Goal: Information Seeking & Learning: Check status

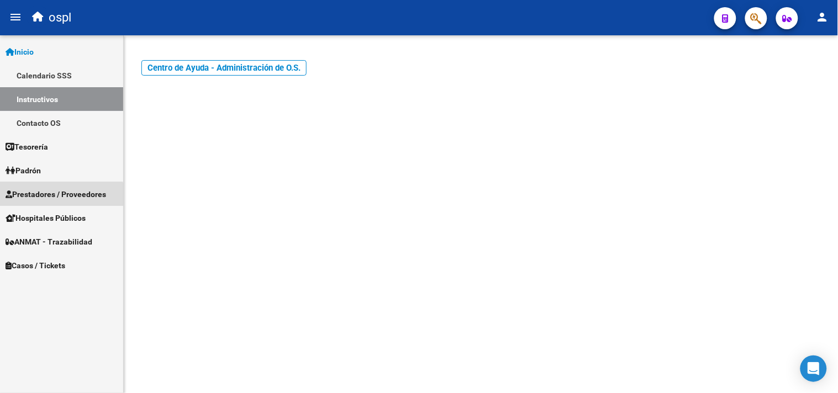
click at [61, 197] on span "Prestadores / Proveedores" at bounding box center [56, 194] width 100 height 12
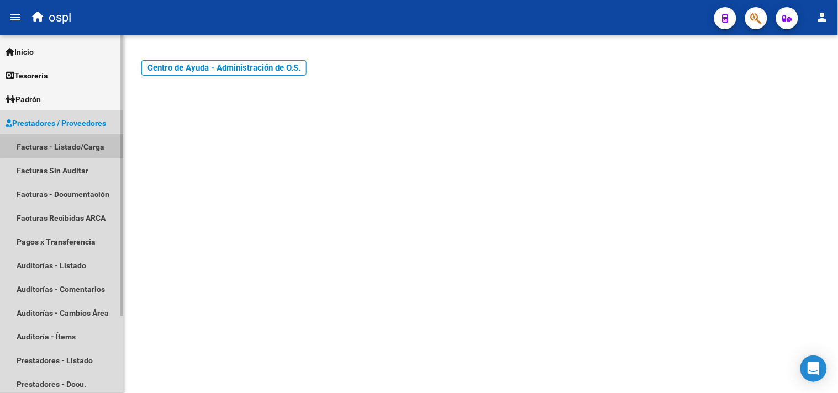
click at [70, 146] on link "Facturas - Listado/Carga" at bounding box center [61, 147] width 123 height 24
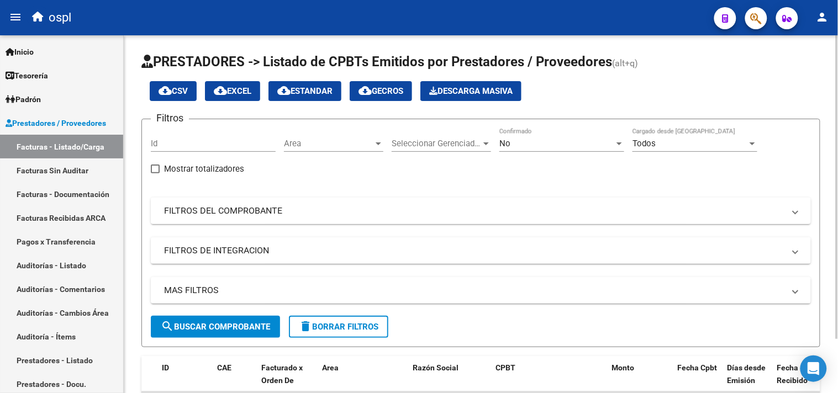
click at [230, 211] on mat-panel-title "FILTROS DEL COMPROBANTE" at bounding box center [474, 211] width 620 height 12
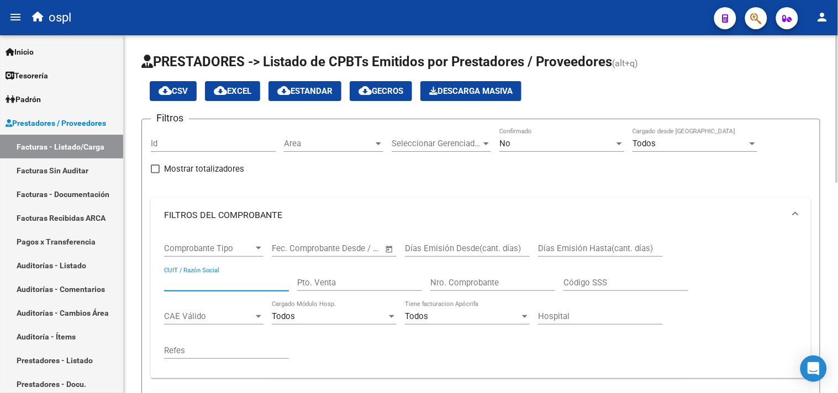
click at [210, 278] on input "CUIT / Razón Social" at bounding box center [226, 283] width 125 height 10
type input "roi"
click at [569, 144] on div "No" at bounding box center [556, 144] width 115 height 10
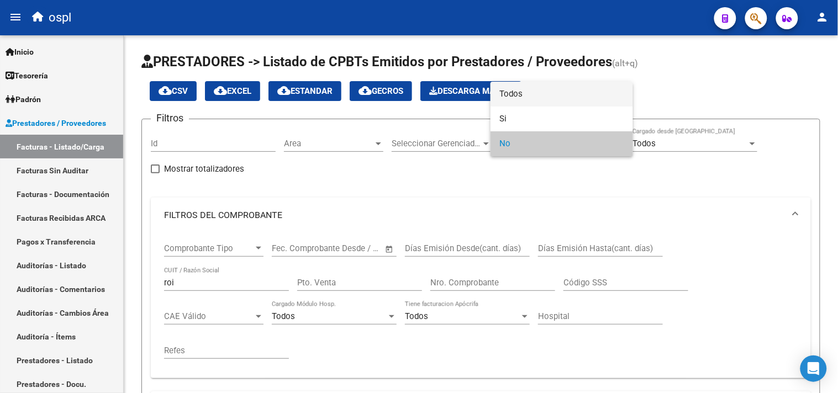
click at [555, 94] on span "Todos" at bounding box center [561, 94] width 125 height 25
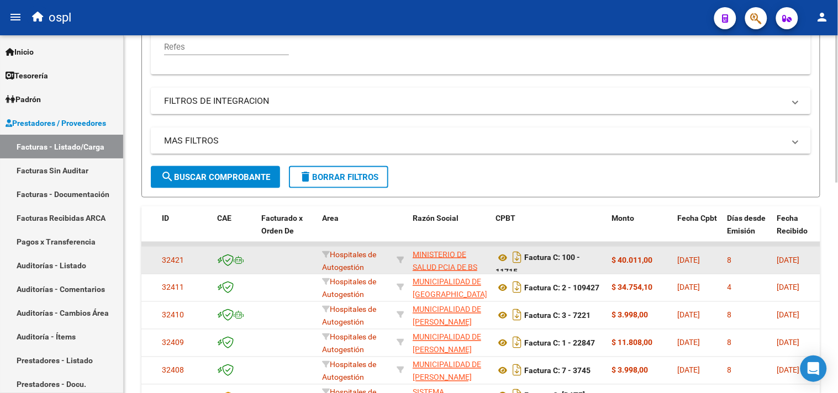
scroll to position [306, 0]
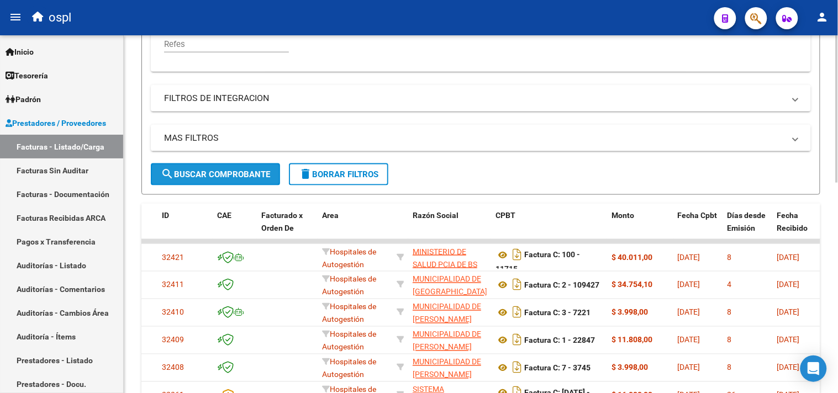
click at [195, 174] on span "search Buscar Comprobante" at bounding box center [215, 174] width 109 height 10
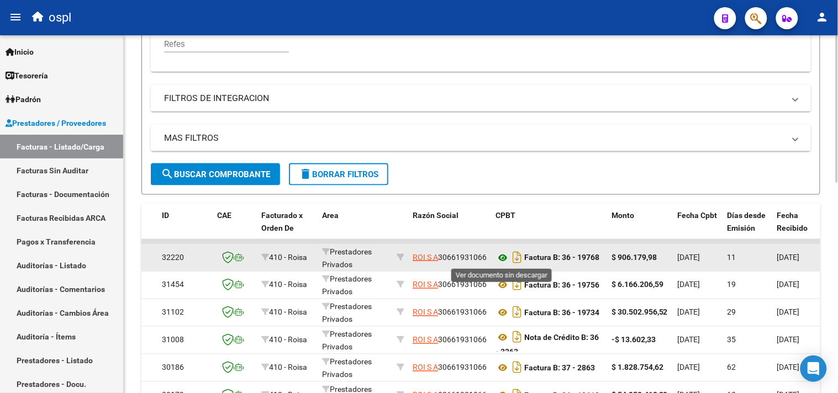
click at [501, 255] on icon at bounding box center [502, 257] width 14 height 13
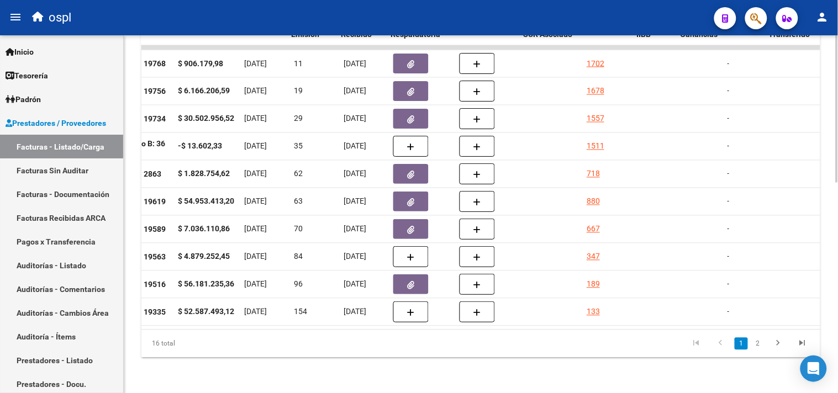
scroll to position [0, 436]
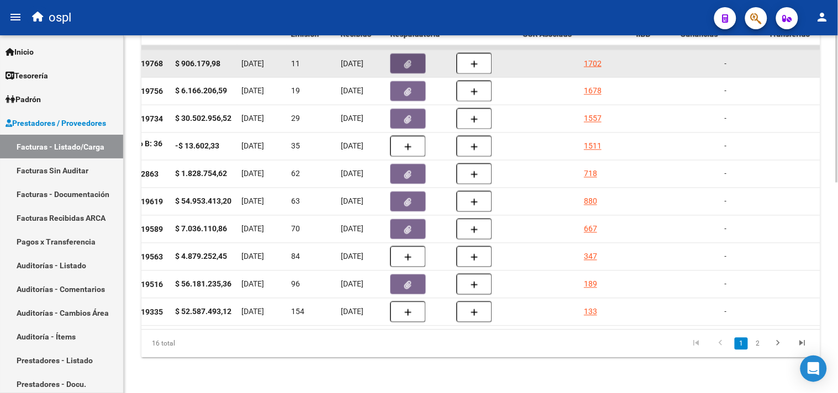
click at [411, 60] on icon "button" at bounding box center [408, 64] width 7 height 8
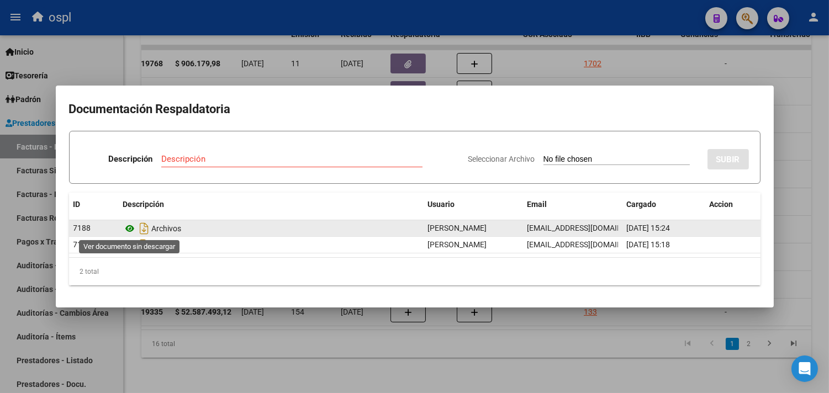
click at [128, 229] on icon at bounding box center [130, 228] width 14 height 13
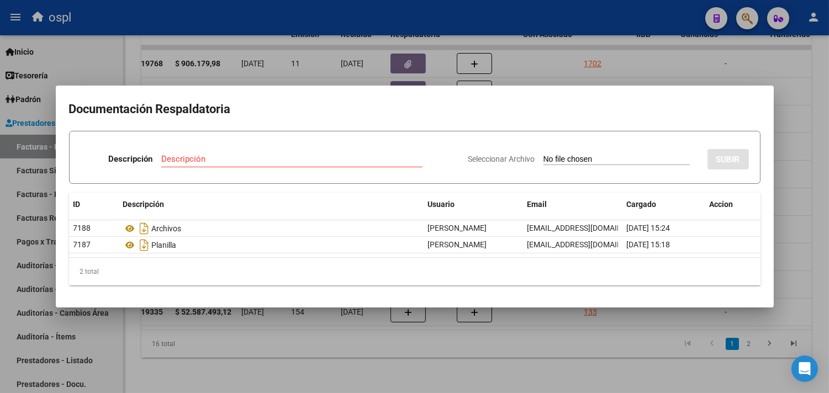
click at [545, 57] on div at bounding box center [414, 196] width 829 height 393
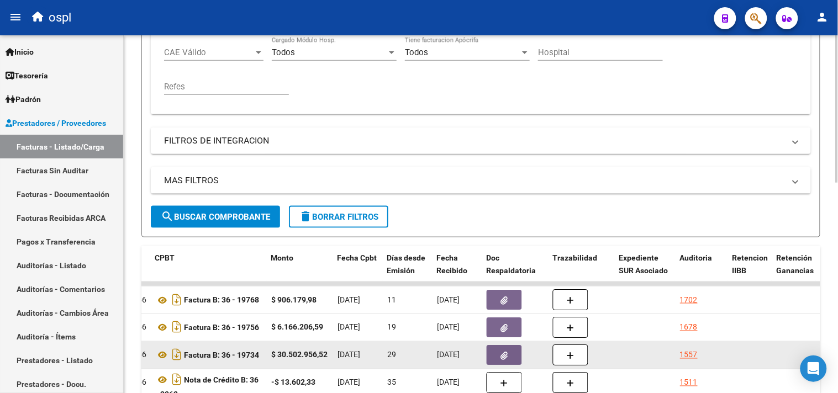
scroll to position [326, 0]
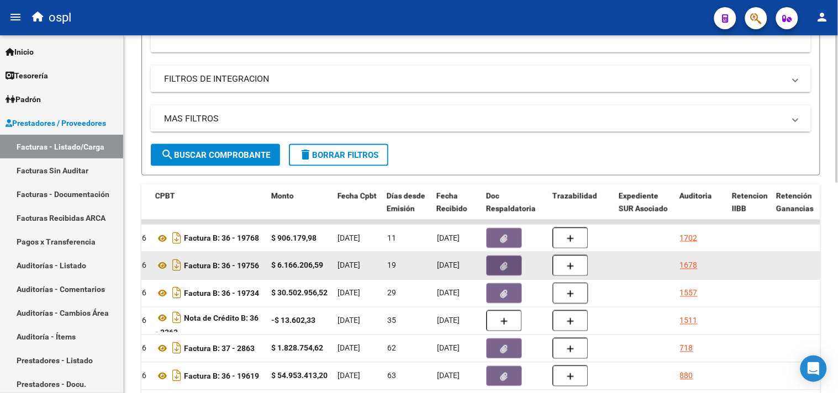
click at [497, 265] on button "button" at bounding box center [503, 266] width 35 height 20
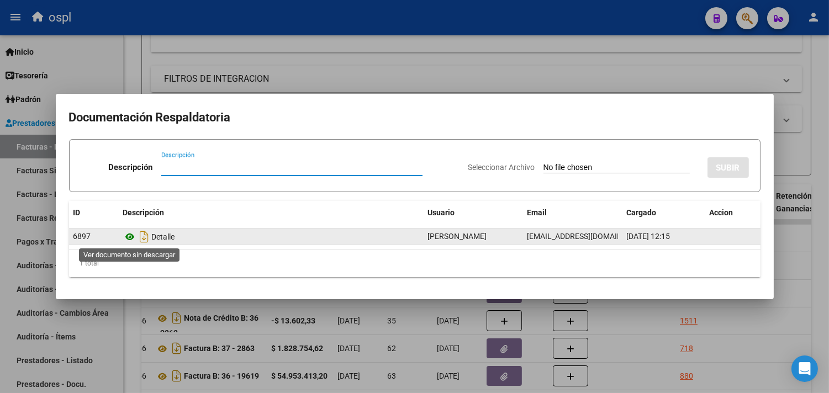
click at [131, 240] on icon at bounding box center [130, 236] width 14 height 13
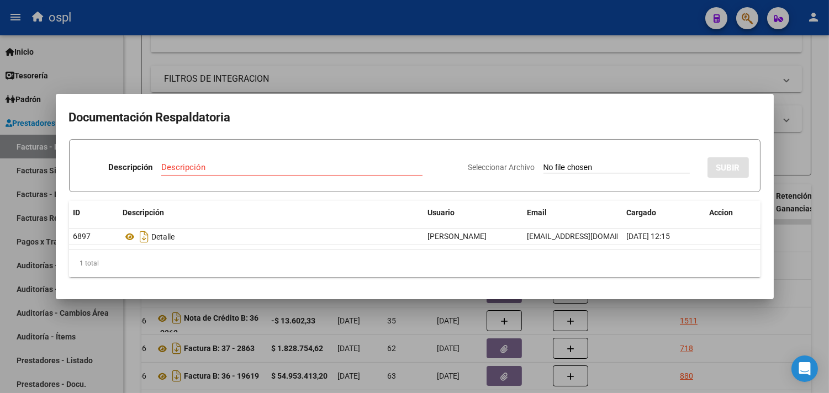
click at [389, 61] on div at bounding box center [414, 196] width 829 height 393
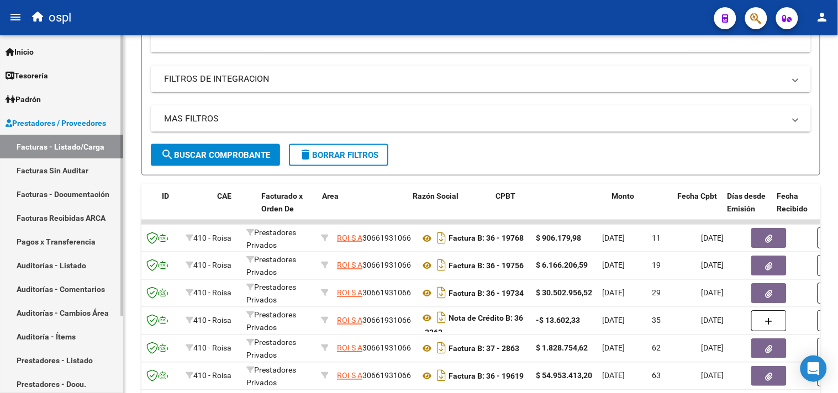
scroll to position [0, 0]
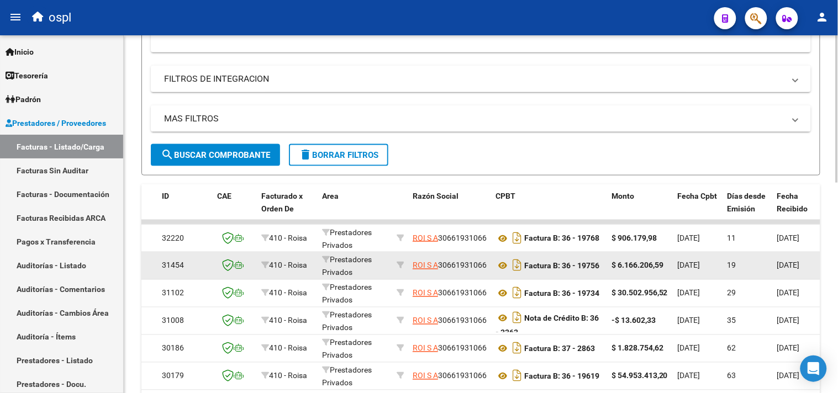
drag, startPoint x: 474, startPoint y: 273, endPoint x: 526, endPoint y: 253, distance: 56.3
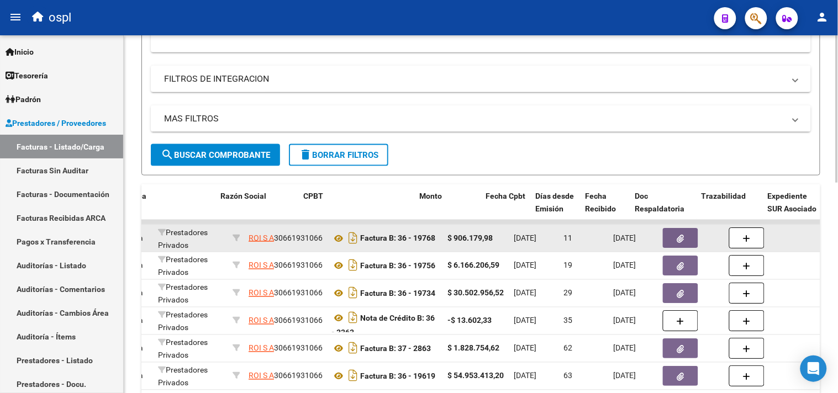
scroll to position [0, 192]
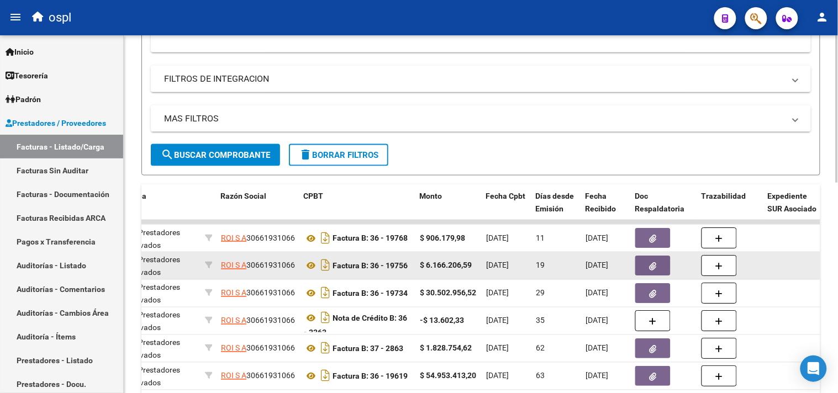
drag, startPoint x: 451, startPoint y: 233, endPoint x: 672, endPoint y: 256, distance: 223.1
click at [628, 256] on datatable-scroller "32220 410 - Roisa Prestadores Privados ROI S A 30661931066 Factura B: 36 - 1976…" at bounding box center [289, 360] width 679 height 281
click at [690, 261] on div at bounding box center [663, 266] width 57 height 20
click at [682, 268] on div at bounding box center [663, 266] width 57 height 20
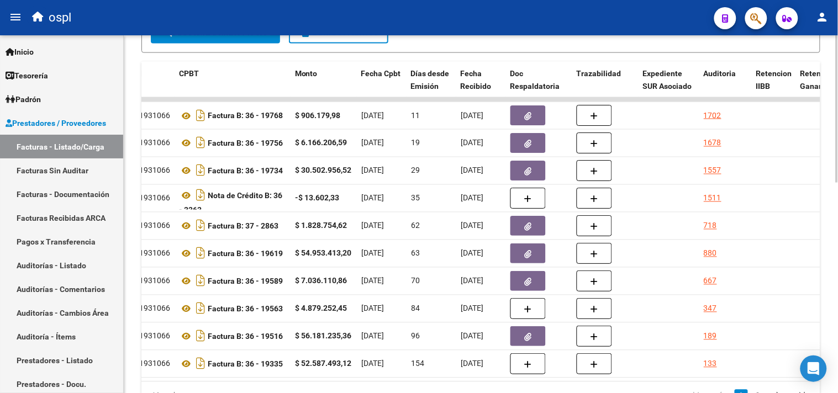
scroll to position [0, 363]
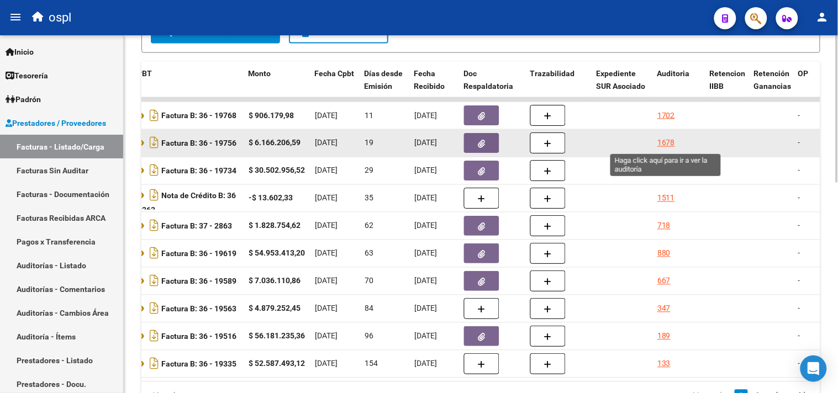
click at [667, 142] on div "1678" at bounding box center [666, 143] width 18 height 13
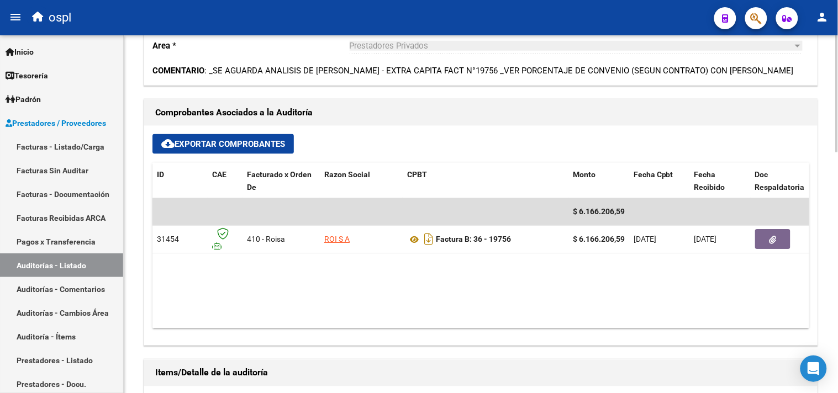
scroll to position [368, 0]
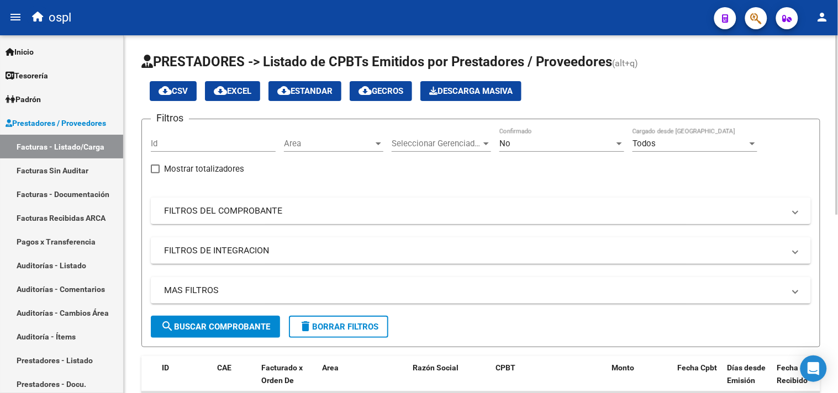
click at [208, 216] on mat-panel-title "FILTROS DEL COMPROBANTE" at bounding box center [474, 211] width 620 height 12
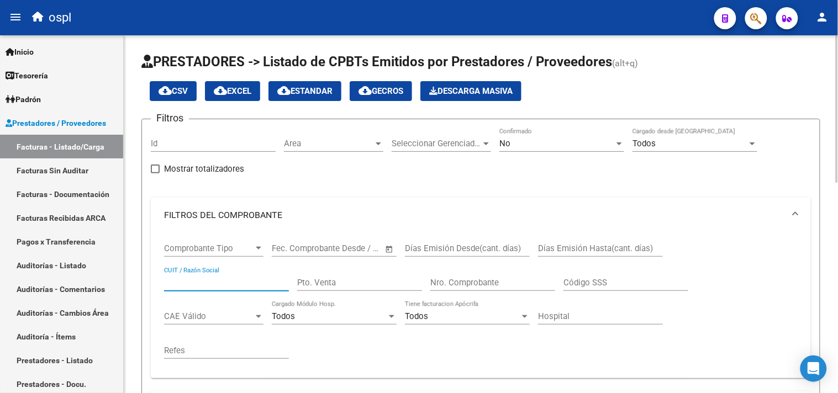
click at [197, 283] on input "CUIT / Razón Social" at bounding box center [226, 283] width 125 height 10
type input "roi"
click at [547, 147] on div "No" at bounding box center [556, 144] width 115 height 10
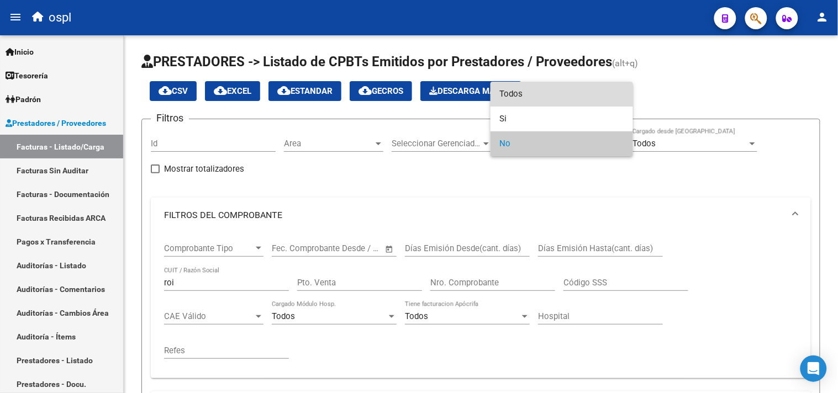
click at [527, 97] on span "Todos" at bounding box center [561, 94] width 125 height 25
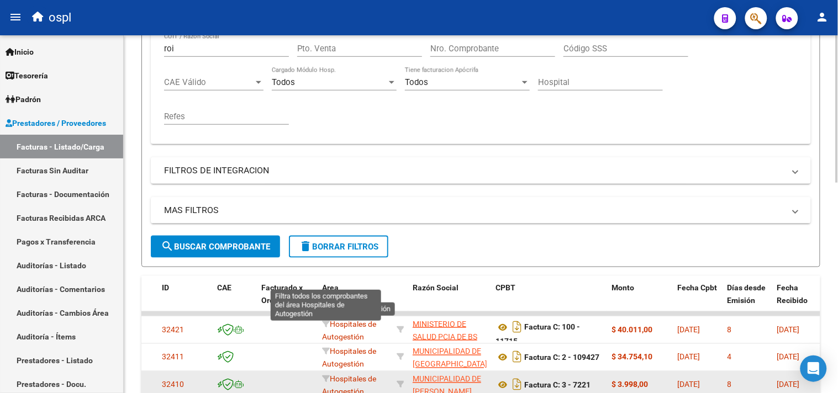
scroll to position [306, 0]
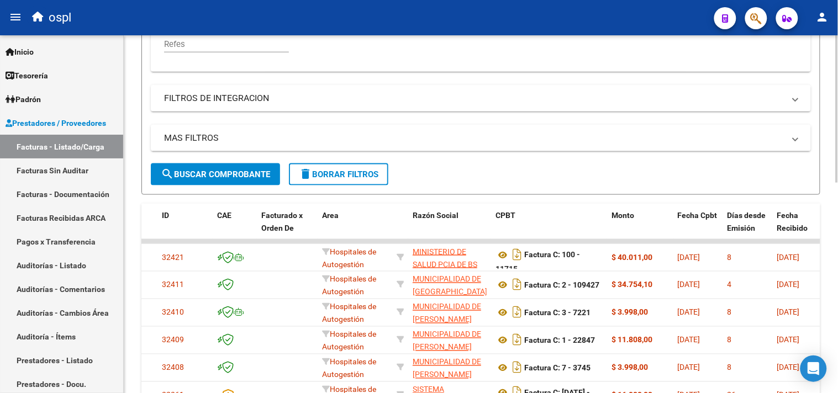
click at [211, 169] on span "search Buscar Comprobante" at bounding box center [215, 174] width 109 height 10
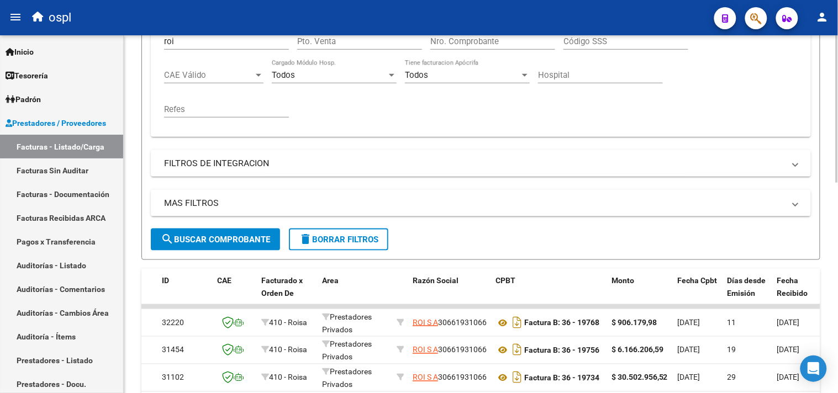
scroll to position [387, 0]
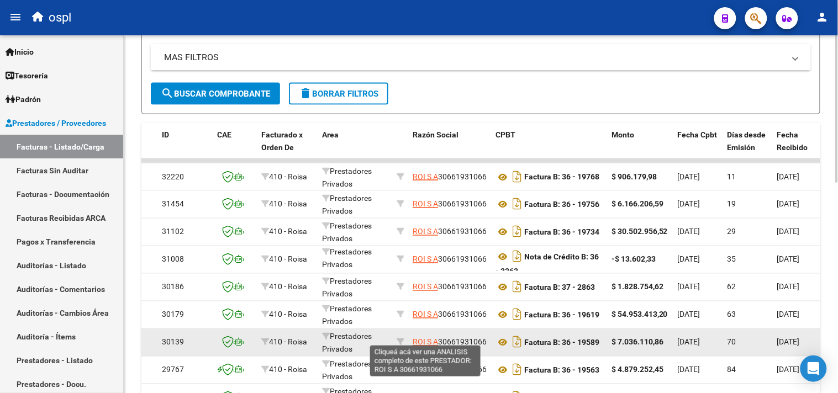
click at [422, 338] on span "ROI S A" at bounding box center [424, 342] width 25 height 9
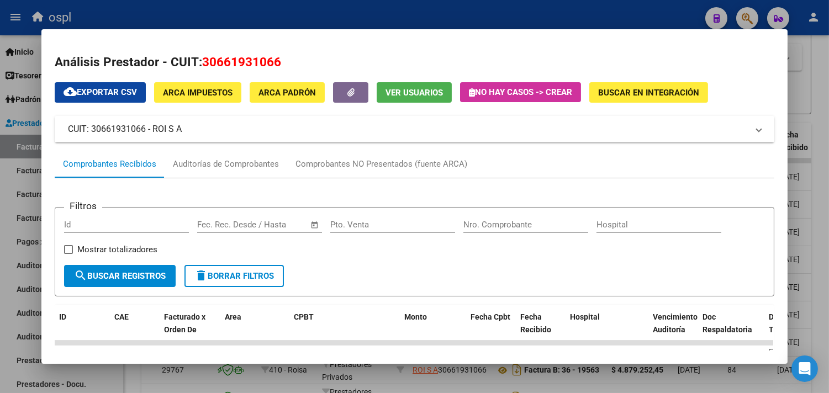
click at [812, 66] on div at bounding box center [414, 196] width 829 height 393
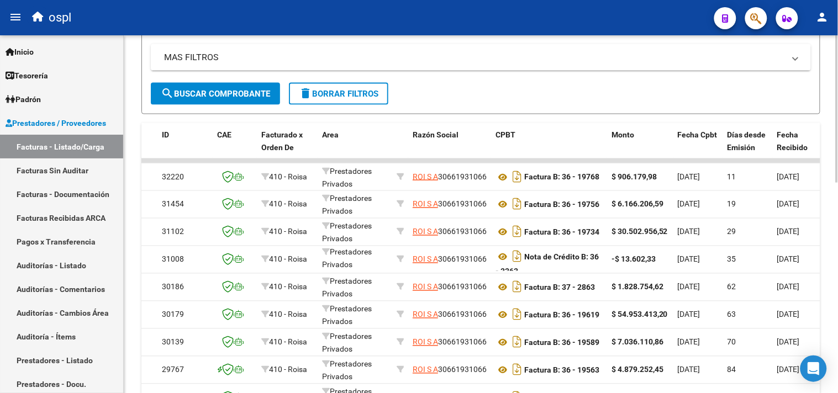
scroll to position [29, 0]
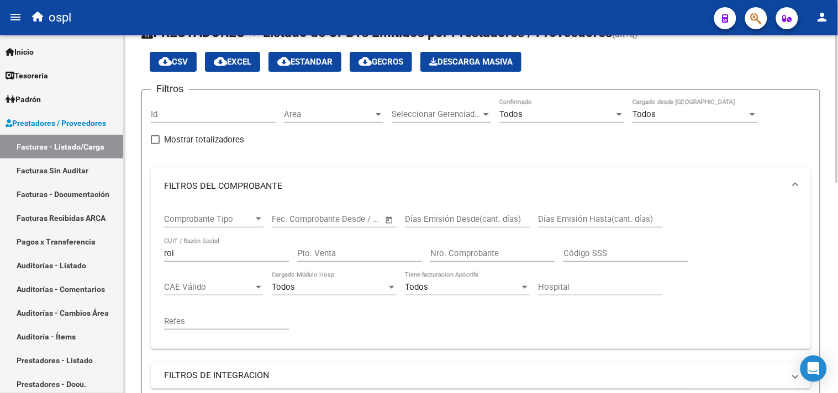
click at [837, 165] on div at bounding box center [836, 214] width 3 height 358
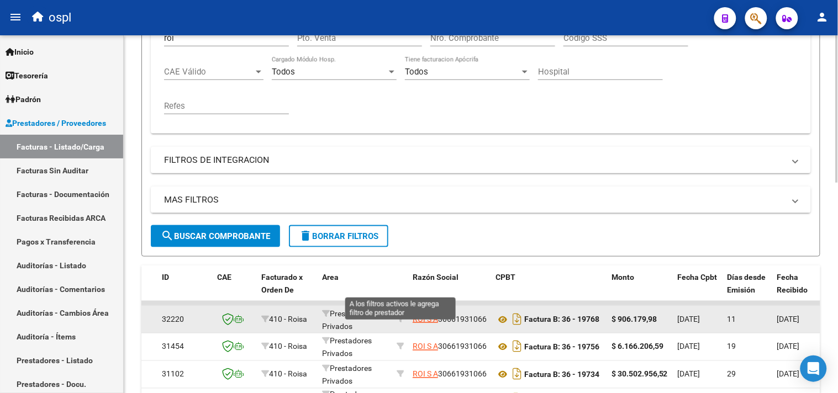
scroll to position [274, 0]
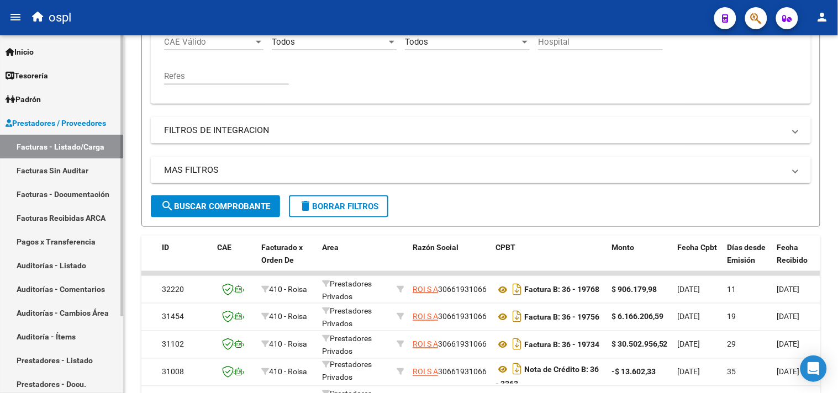
click at [107, 175] on link "Facturas Sin Auditar" at bounding box center [61, 170] width 123 height 24
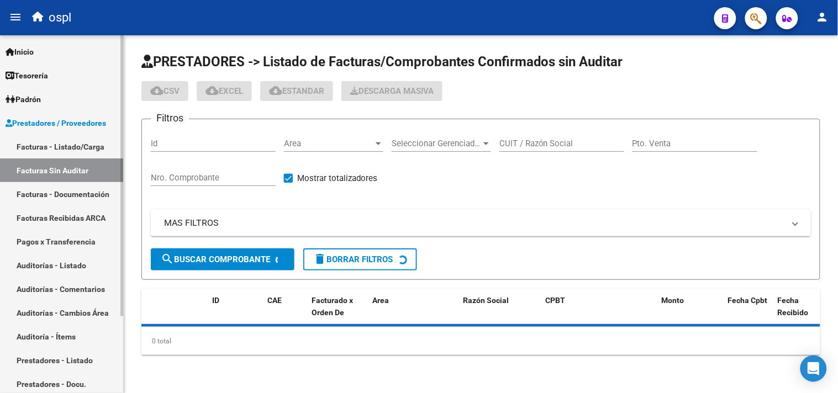
click at [86, 268] on link "Auditorías - Listado" at bounding box center [61, 265] width 123 height 24
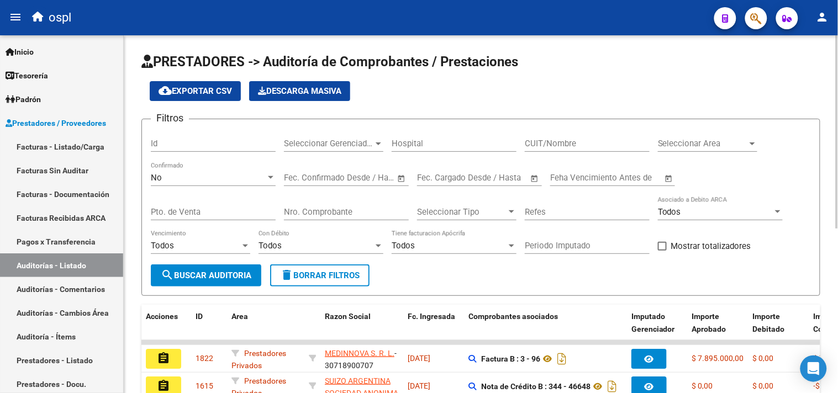
click at [570, 141] on input "CUIT/Nombre" at bounding box center [587, 144] width 125 height 10
type input "roi"
click at [219, 276] on span "search Buscar Auditoria" at bounding box center [206, 276] width 91 height 10
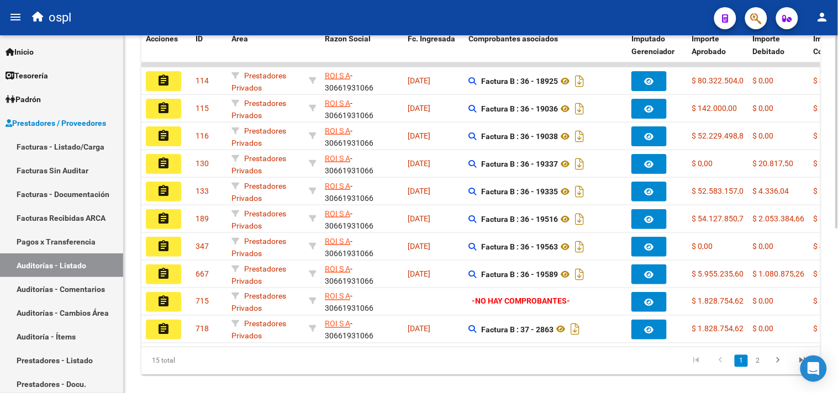
scroll to position [304, 0]
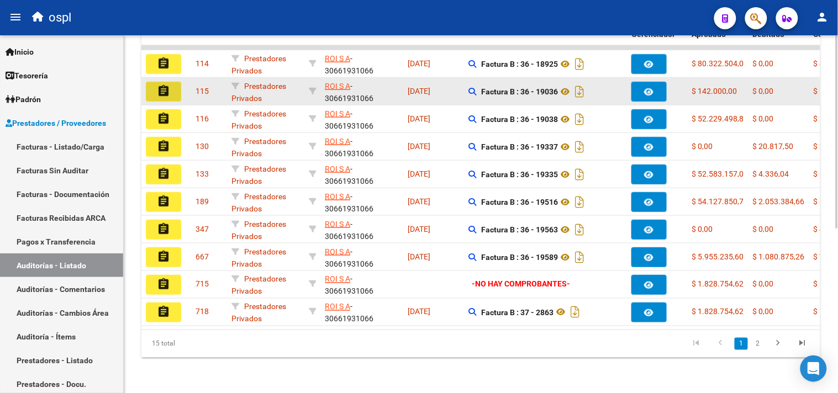
click at [164, 84] on mat-icon "assignment" at bounding box center [163, 90] width 13 height 13
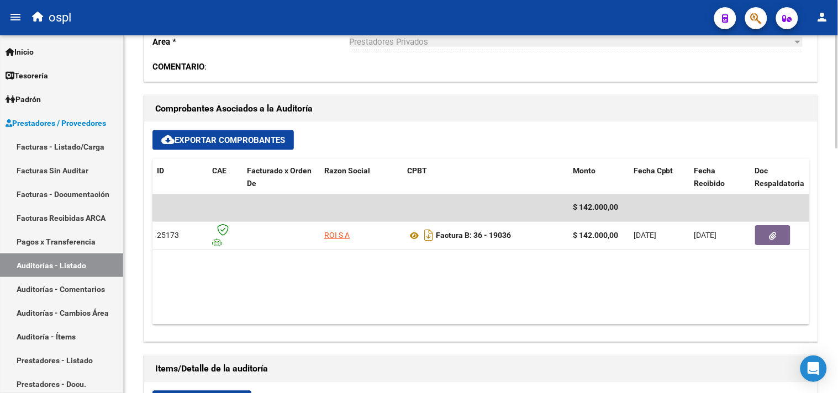
drag, startPoint x: 308, startPoint y: 315, endPoint x: 261, endPoint y: 317, distance: 47.5
click at [262, 318] on datatable-body "$ 142.000,00 25173 ROI S A Factura B: 36 - 19036 $ 142.000,00 [DATE] [DATE] [DA…" at bounding box center [480, 259] width 656 height 130
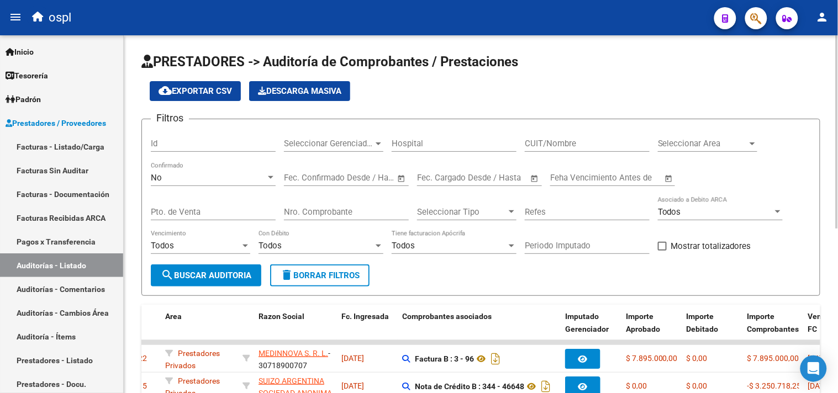
click at [564, 141] on input "CUIT/Nombre" at bounding box center [587, 144] width 125 height 10
type input "roi"
click at [239, 273] on span "search Buscar Auditoria" at bounding box center [206, 276] width 91 height 10
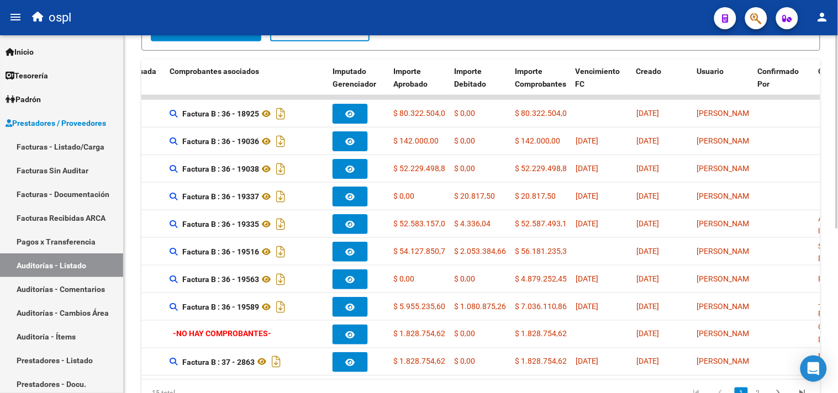
scroll to position [0, 300]
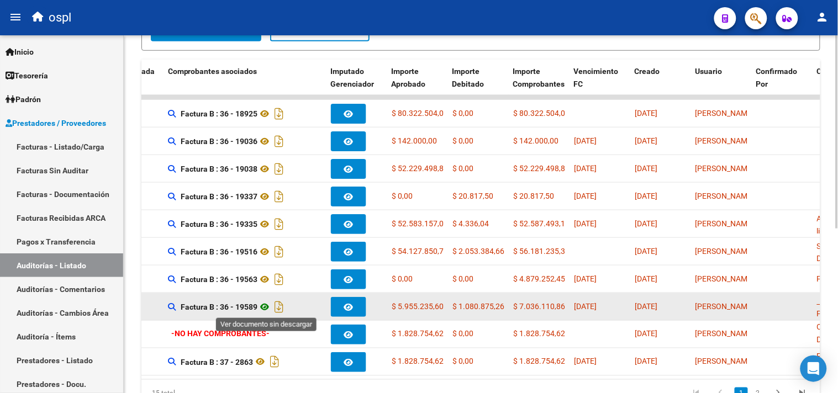
click at [265, 306] on icon at bounding box center [264, 306] width 14 height 13
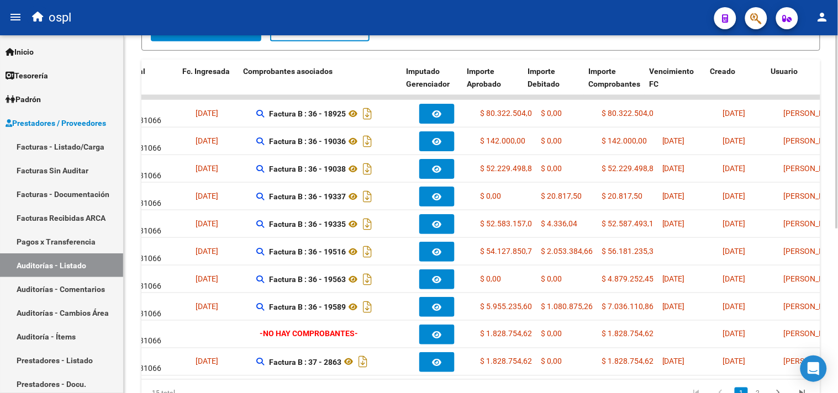
scroll to position [0, 227]
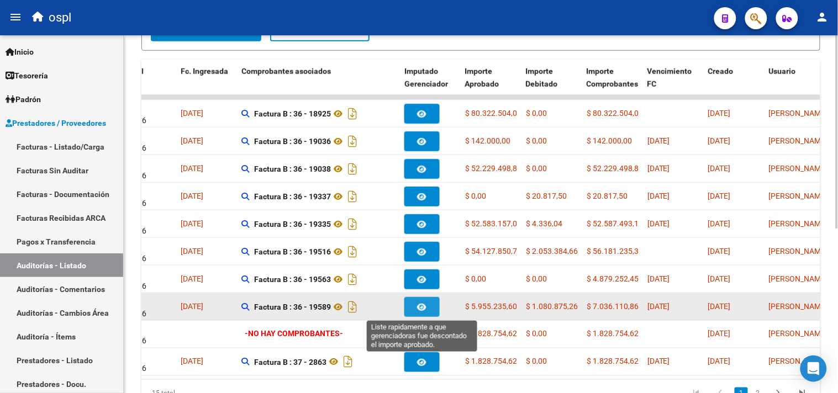
click at [437, 312] on button "button" at bounding box center [421, 307] width 35 height 20
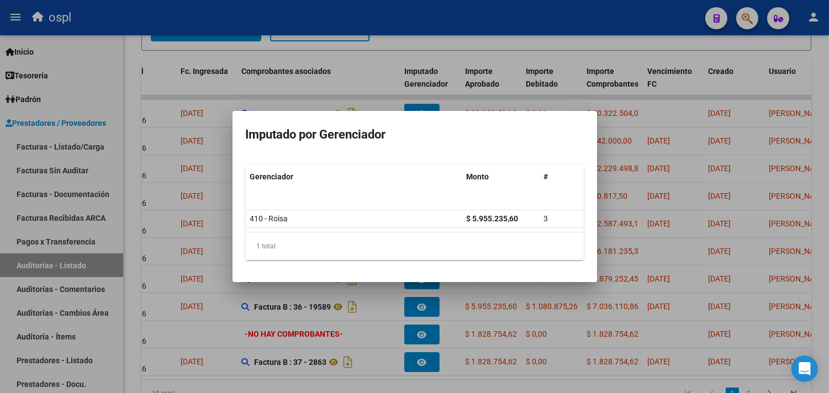
click at [363, 77] on div at bounding box center [414, 196] width 829 height 393
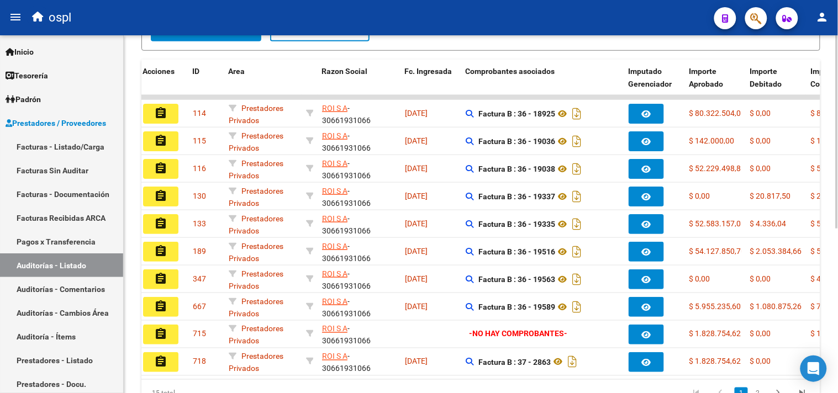
scroll to position [0, 0]
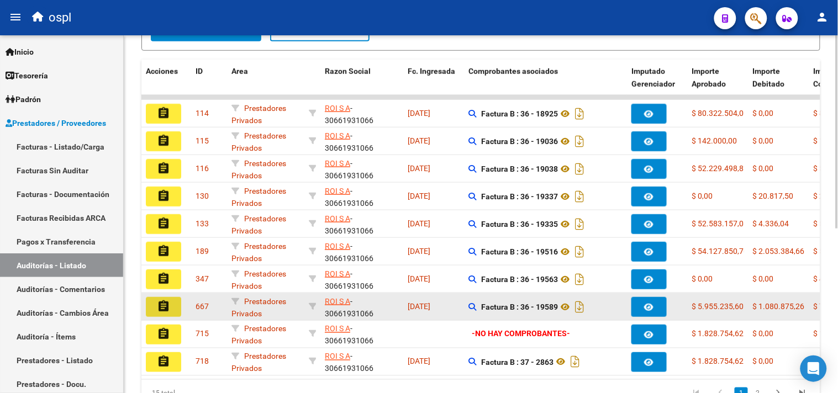
click at [153, 301] on button "assignment" at bounding box center [163, 307] width 35 height 20
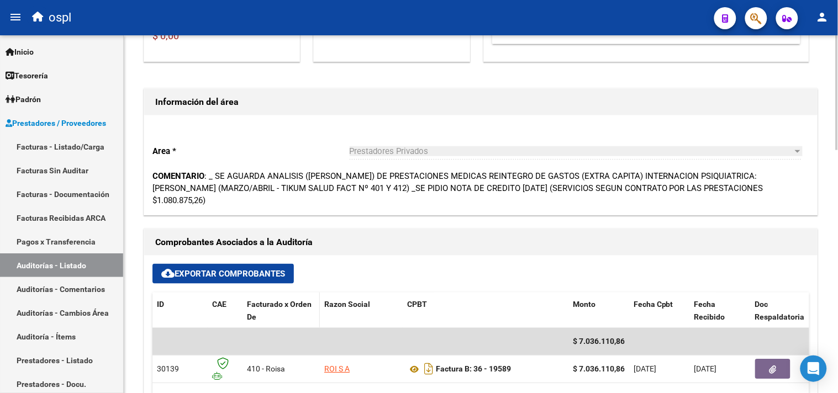
scroll to position [245, 0]
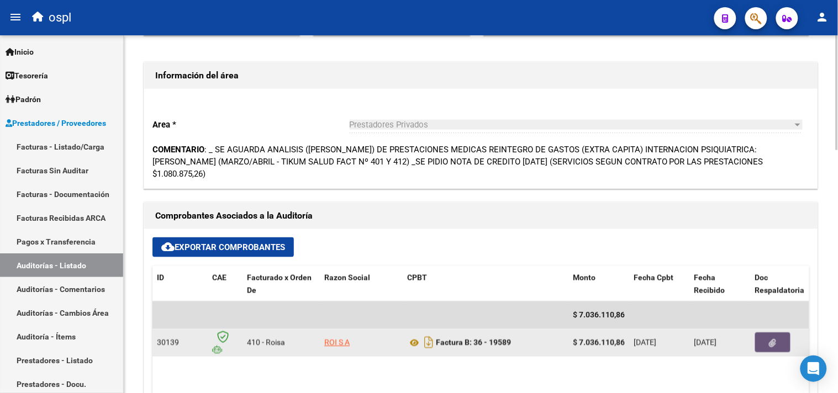
click at [771, 341] on icon "button" at bounding box center [772, 343] width 7 height 8
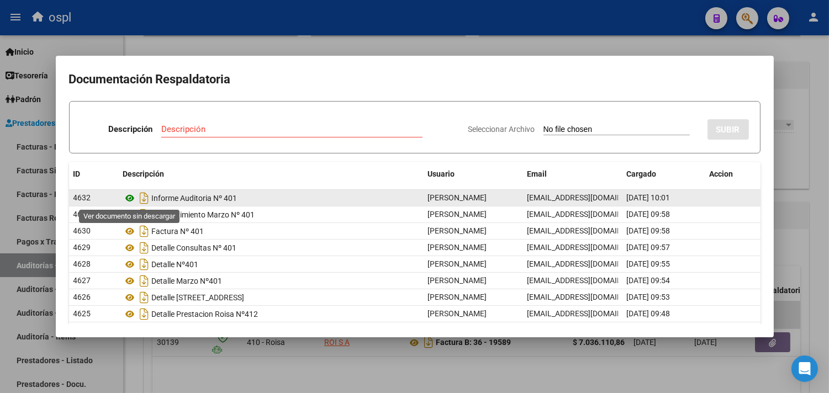
click at [126, 198] on icon at bounding box center [130, 198] width 14 height 13
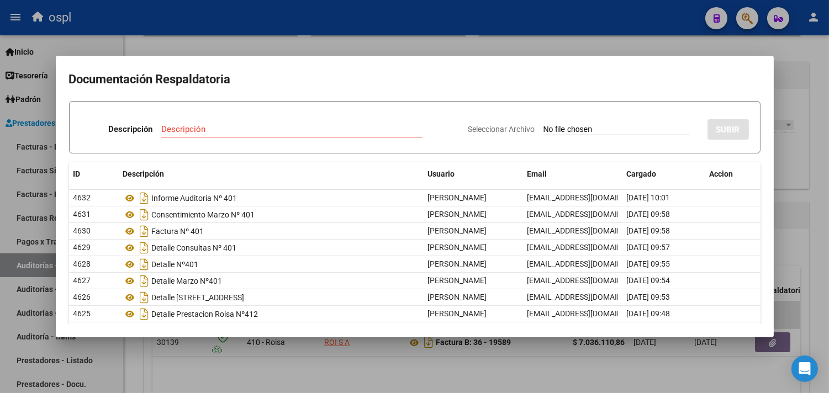
click at [263, 41] on div at bounding box center [414, 196] width 829 height 393
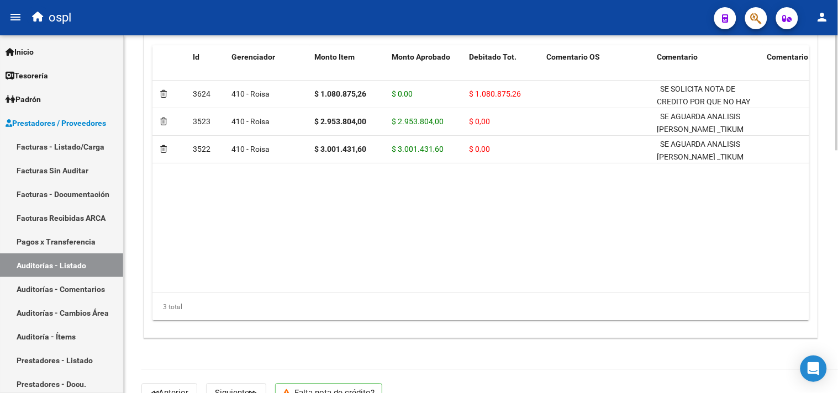
scroll to position [736, 0]
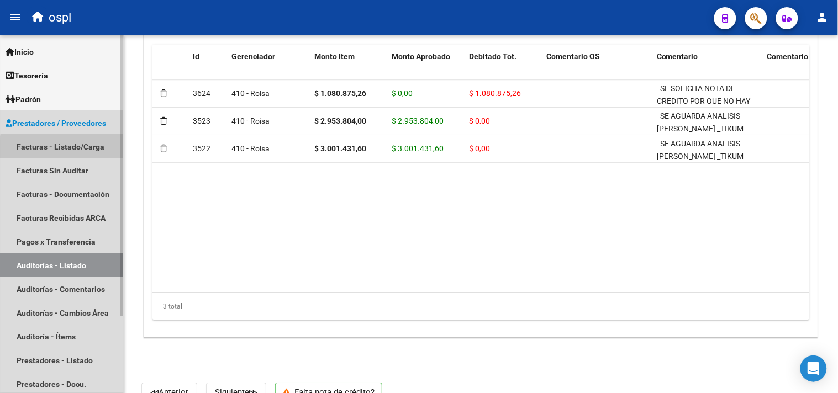
click at [79, 149] on link "Facturas - Listado/Carga" at bounding box center [61, 147] width 123 height 24
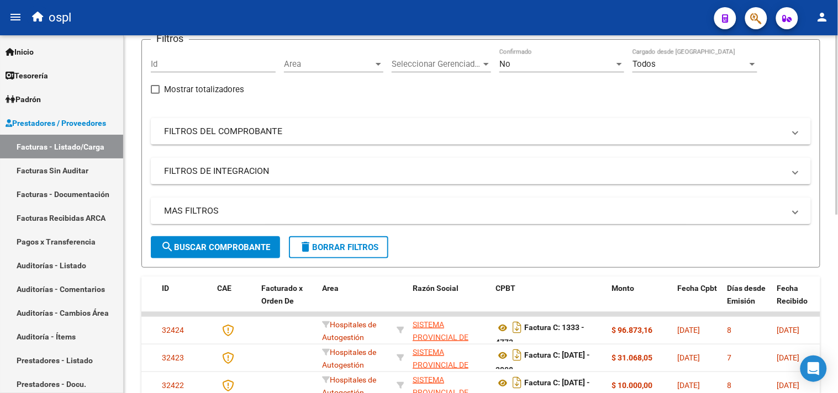
scroll to position [2, 0]
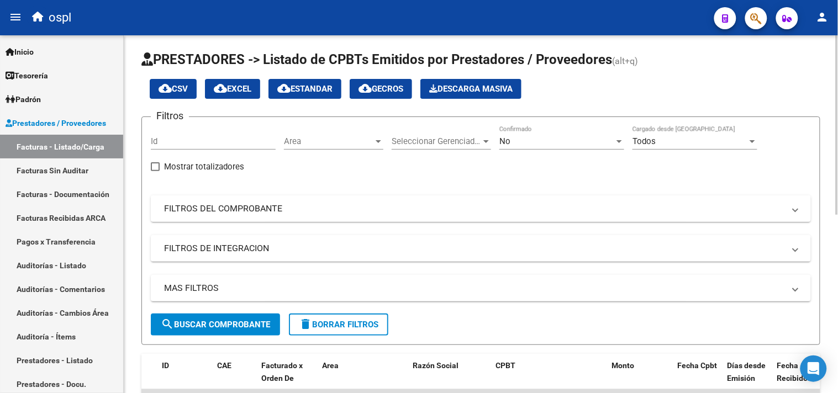
click at [221, 206] on mat-panel-title "FILTROS DEL COMPROBANTE" at bounding box center [474, 209] width 620 height 12
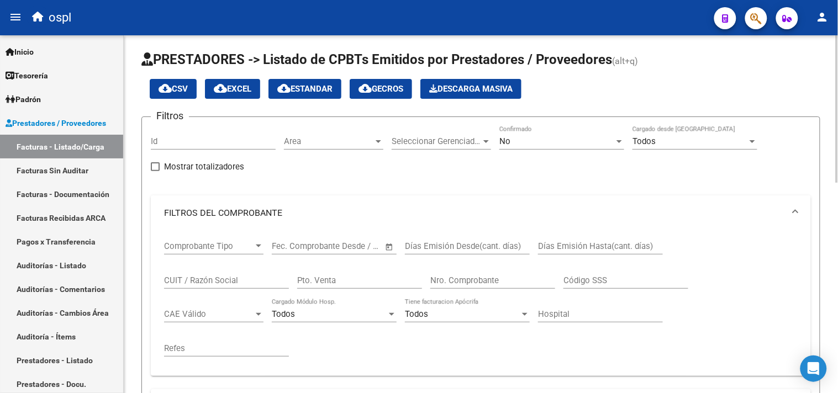
click at [194, 278] on input "CUIT / Razón Social" at bounding box center [226, 281] width 125 height 10
type input "roi"
click at [609, 147] on div "No Confirmado" at bounding box center [561, 138] width 125 height 24
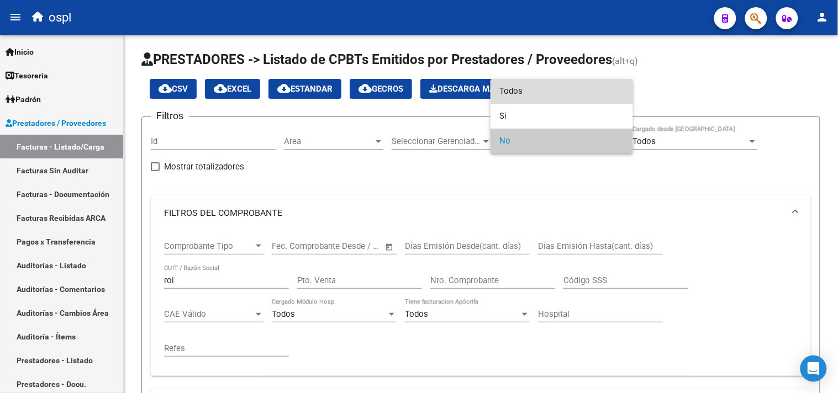
drag, startPoint x: 541, startPoint y: 95, endPoint x: 305, endPoint y: 221, distance: 267.3
click at [540, 95] on span "Todos" at bounding box center [561, 91] width 125 height 25
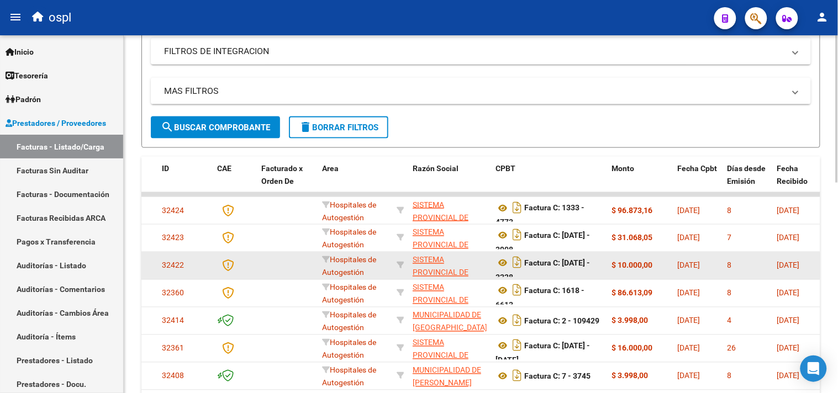
scroll to position [370, 0]
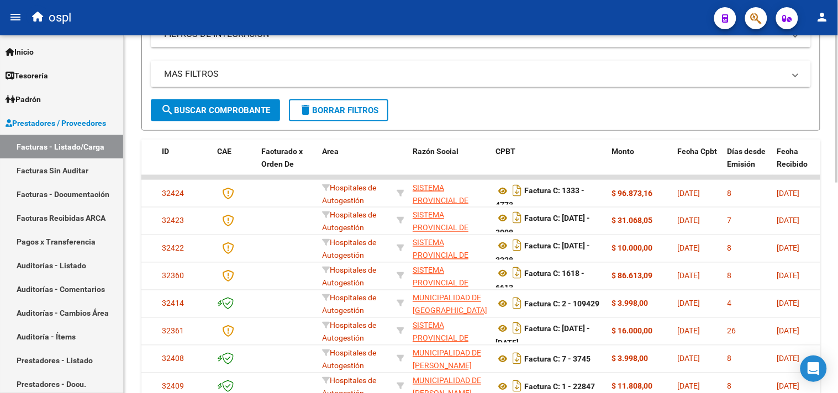
click at [233, 107] on span "search Buscar Comprobante" at bounding box center [215, 110] width 109 height 10
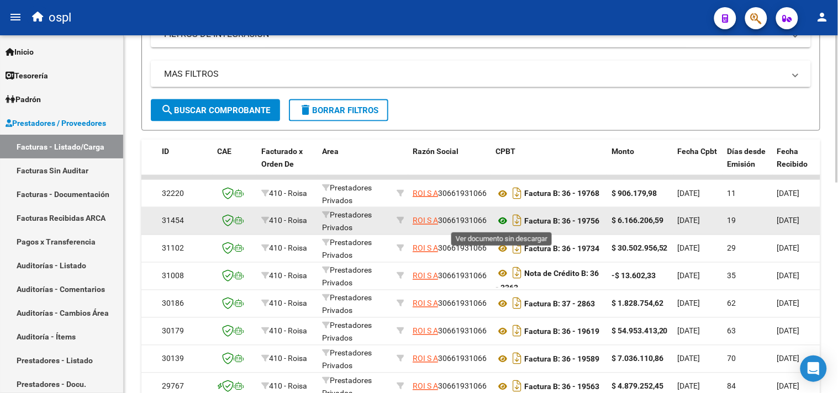
click at [499, 219] on icon at bounding box center [502, 221] width 14 height 13
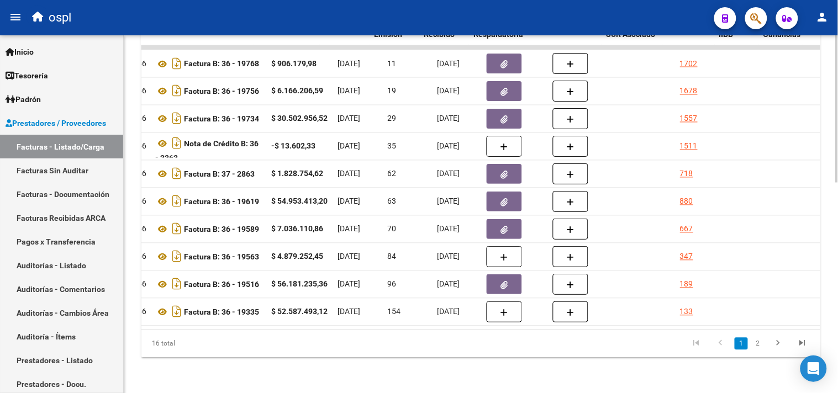
scroll to position [0, 400]
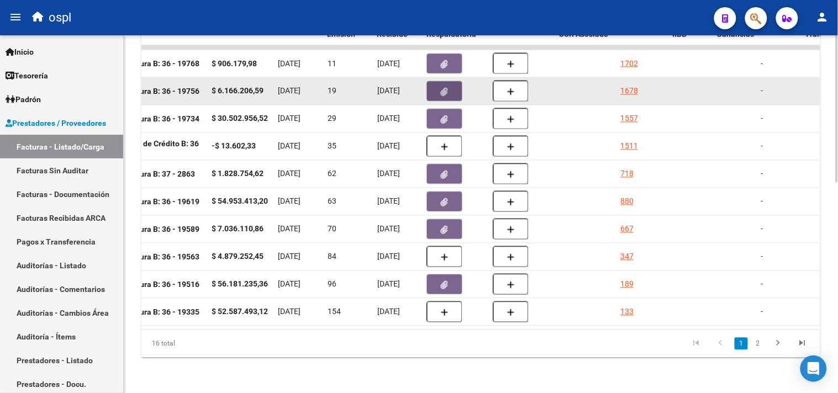
click at [449, 81] on button "button" at bounding box center [444, 91] width 35 height 20
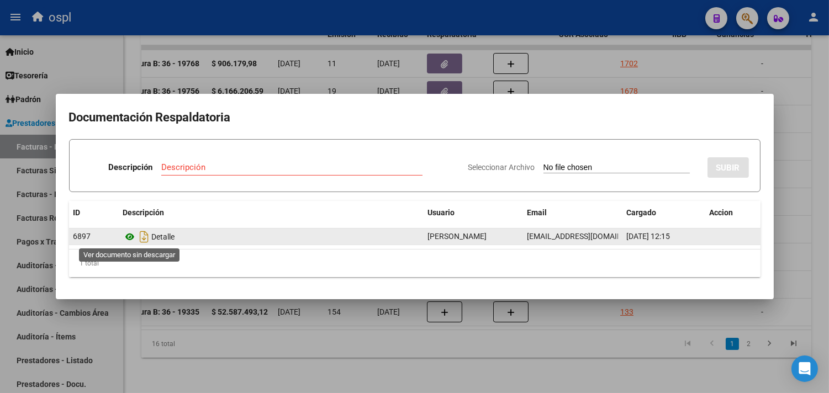
click at [130, 235] on icon at bounding box center [130, 236] width 14 height 13
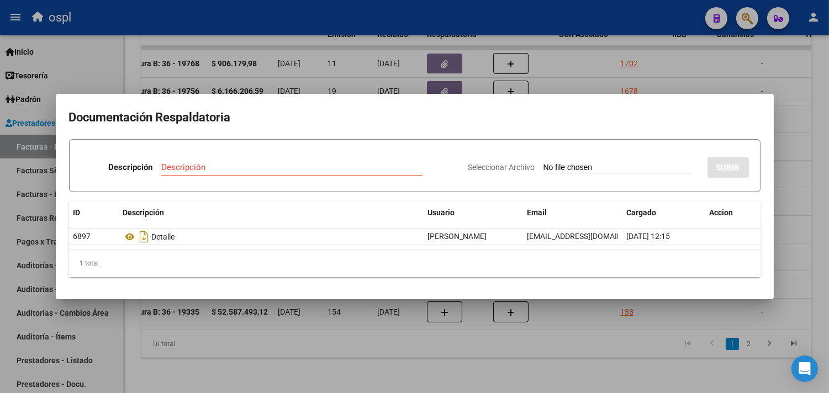
click at [580, 86] on div at bounding box center [414, 196] width 829 height 393
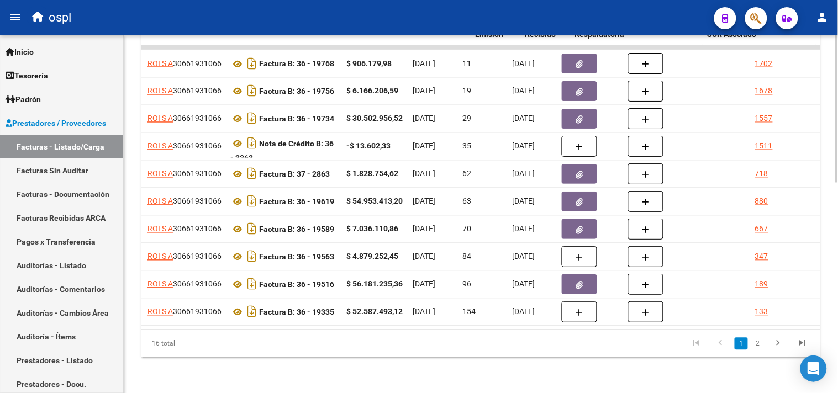
scroll to position [0, 229]
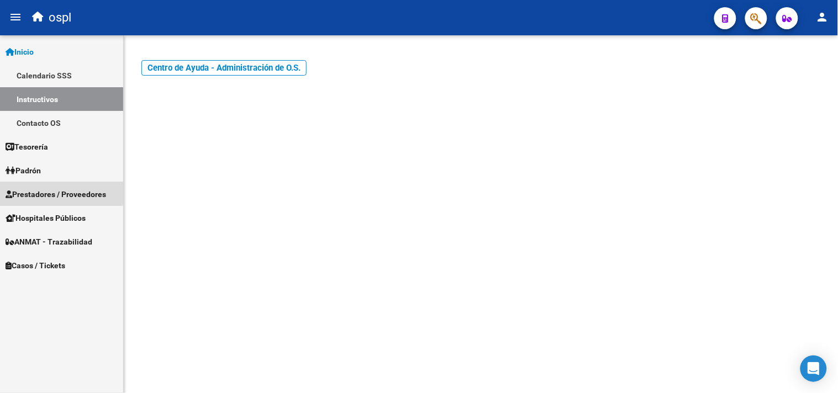
click at [50, 192] on span "Prestadores / Proveedores" at bounding box center [56, 194] width 100 height 12
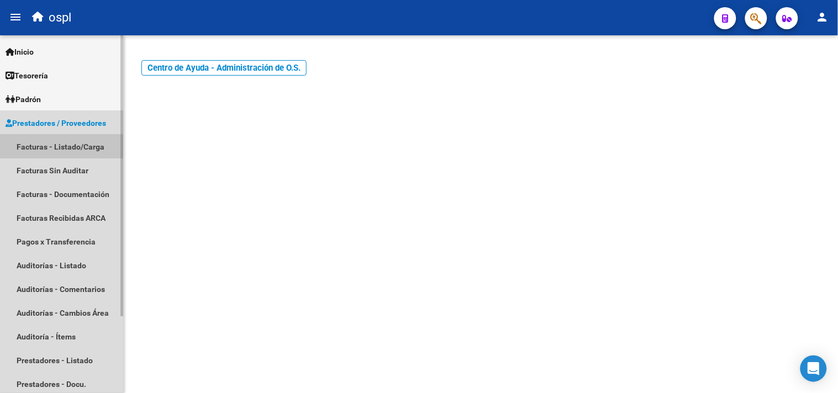
click at [51, 146] on link "Facturas - Listado/Carga" at bounding box center [61, 147] width 123 height 24
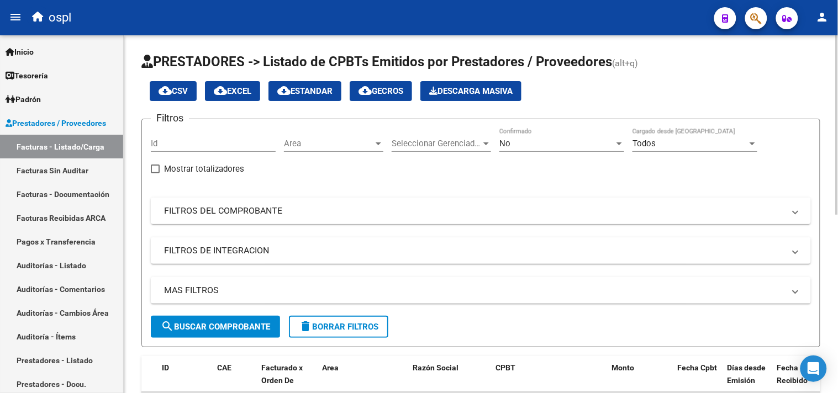
click at [236, 213] on mat-panel-title "FILTROS DEL COMPROBANTE" at bounding box center [474, 211] width 620 height 12
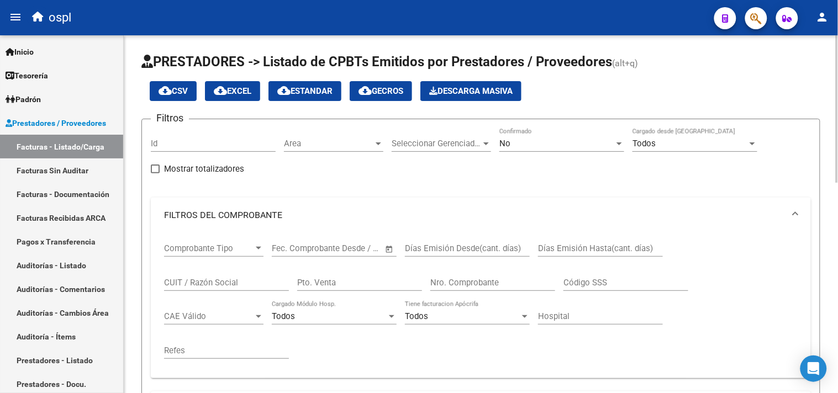
click at [230, 249] on span "Comprobante Tipo" at bounding box center [208, 248] width 89 height 10
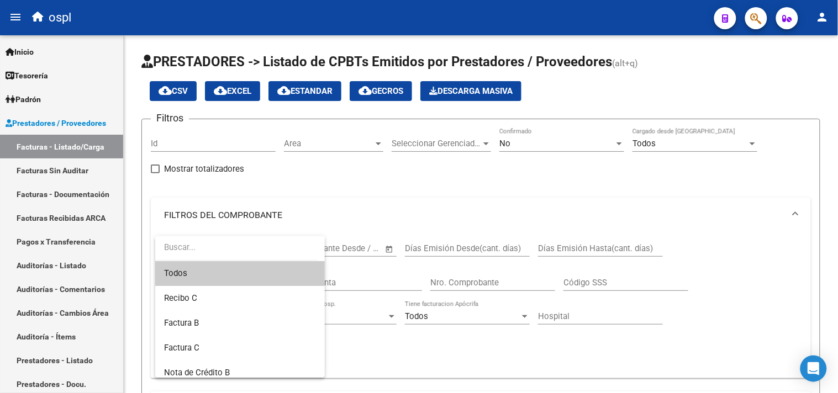
click at [409, 197] on div at bounding box center [419, 196] width 838 height 393
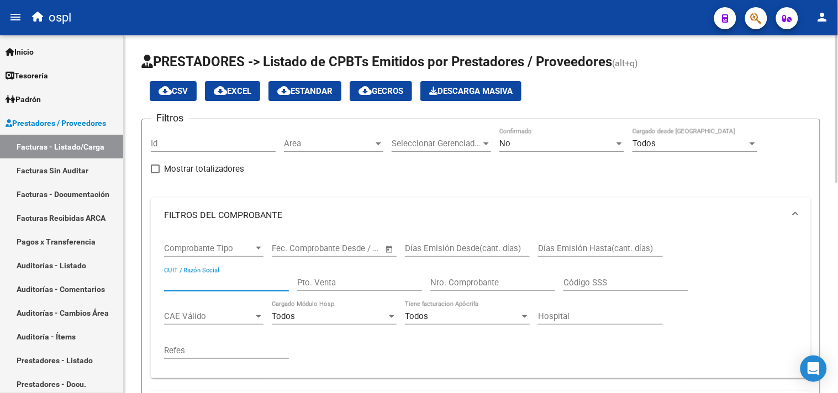
click at [219, 280] on input "CUIT / Razón Social" at bounding box center [226, 283] width 125 height 10
type input "roi"
click at [556, 144] on div "No" at bounding box center [556, 144] width 115 height 10
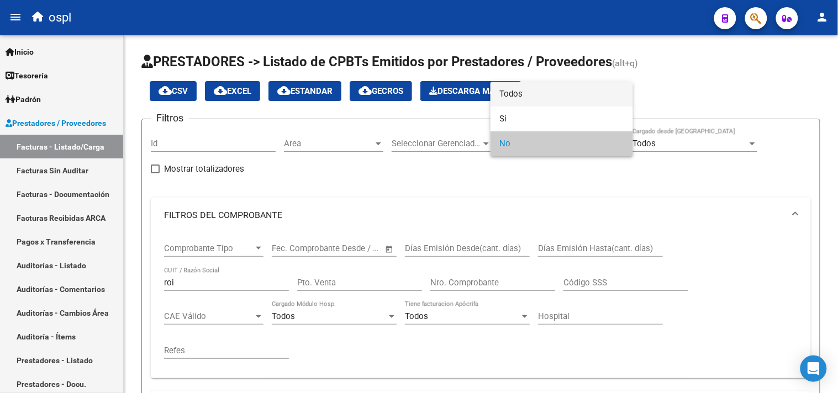
click at [547, 98] on span "Todos" at bounding box center [561, 94] width 125 height 25
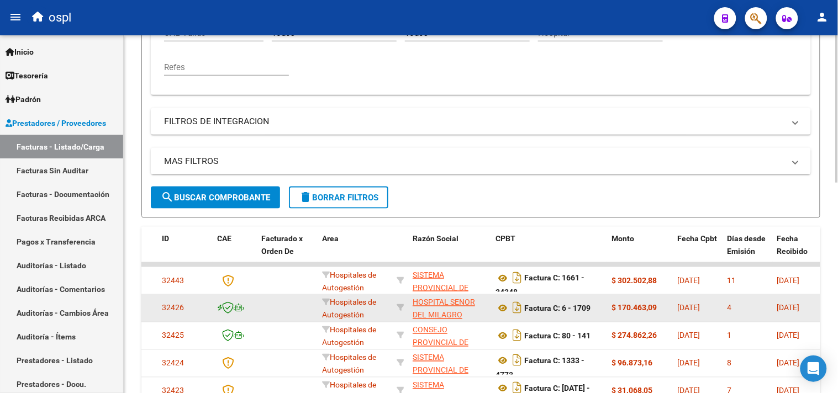
scroll to position [306, 0]
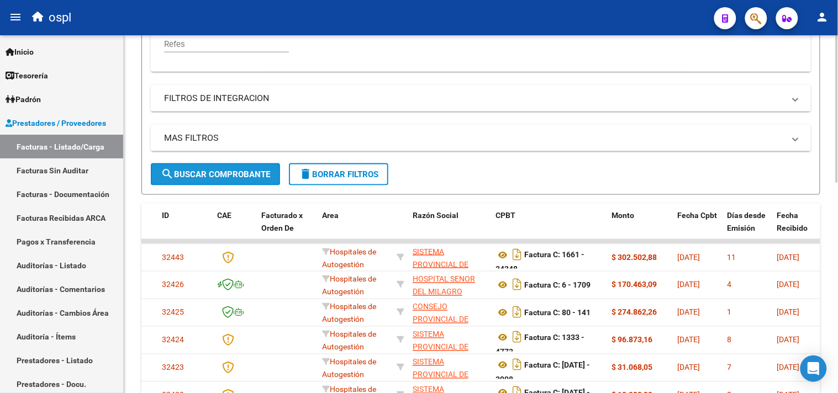
click at [241, 172] on span "search Buscar Comprobante" at bounding box center [215, 174] width 109 height 10
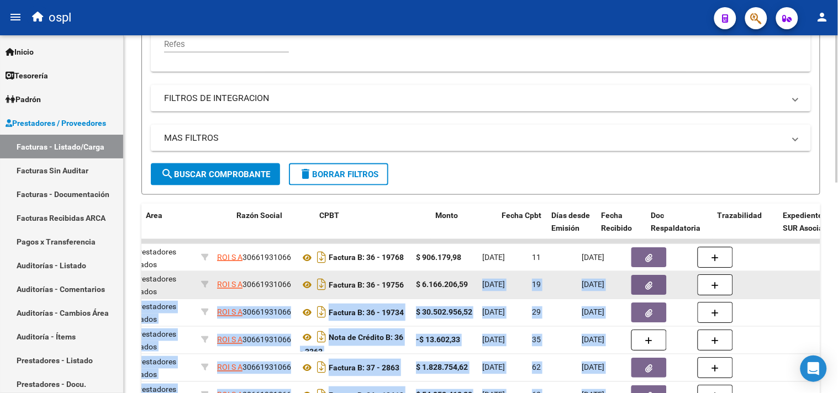
scroll to position [0, 214]
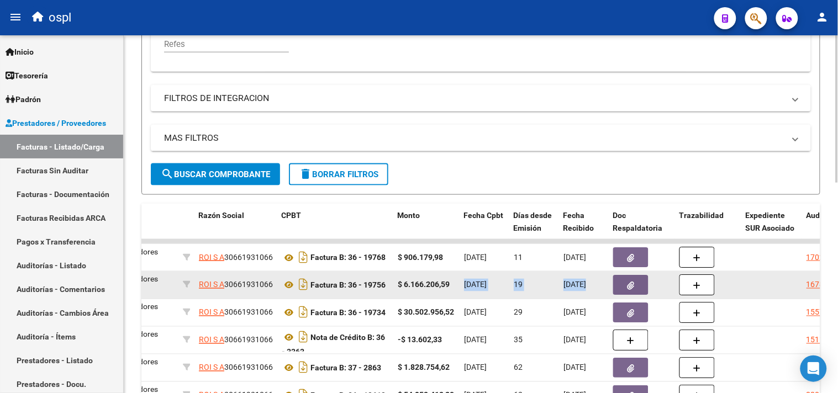
drag, startPoint x: 674, startPoint y: 286, endPoint x: 737, endPoint y: 285, distance: 63.5
click at [628, 282] on icon "button" at bounding box center [630, 286] width 7 height 8
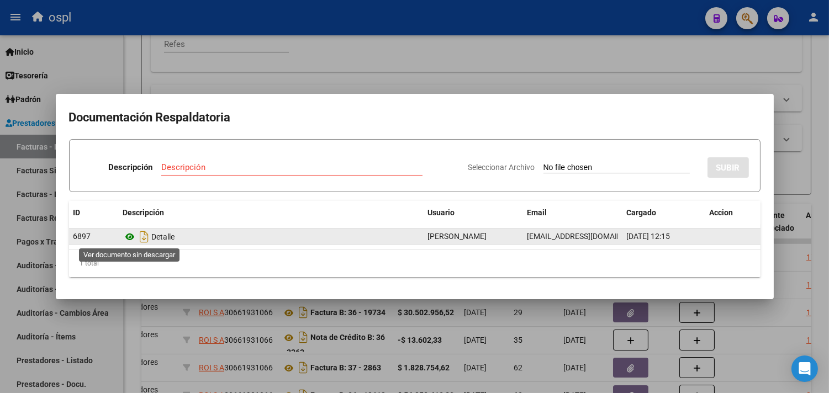
click at [133, 236] on icon at bounding box center [130, 236] width 14 height 13
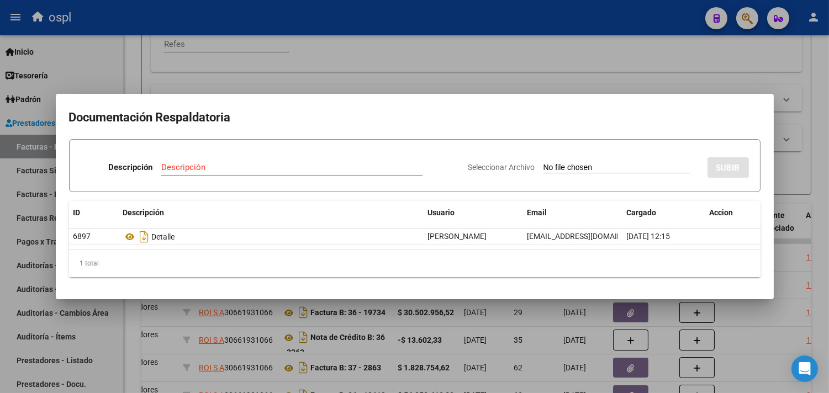
click at [558, 88] on div at bounding box center [414, 196] width 829 height 393
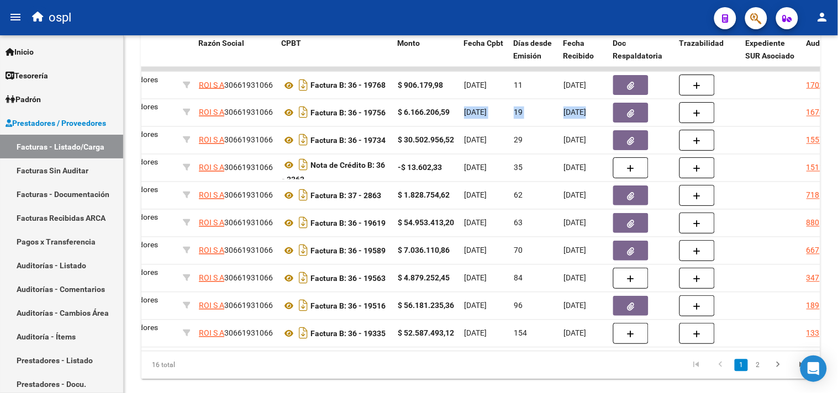
scroll to position [490, 0]
